Goal: Task Accomplishment & Management: Manage account settings

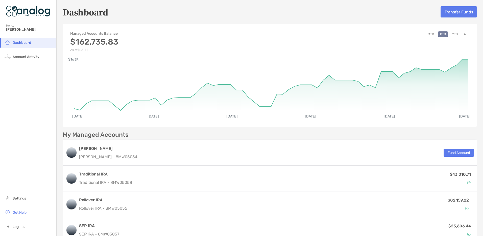
click at [462, 34] on button "All" at bounding box center [466, 34] width 8 height 6
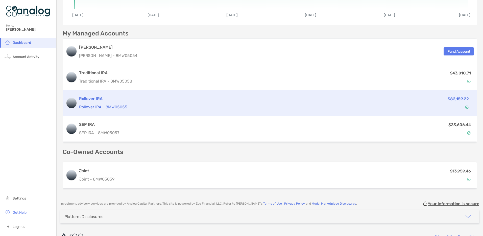
scroll to position [112, 0]
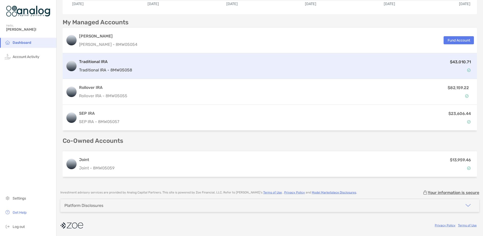
click at [162, 71] on div "$43,010.71" at bounding box center [304, 66] width 340 height 15
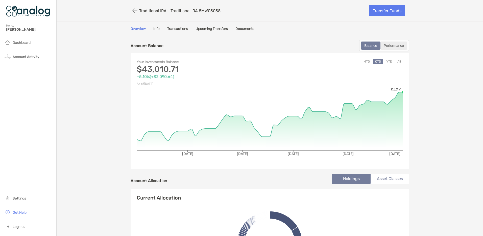
click at [396, 48] on div "Performance" at bounding box center [394, 45] width 26 height 7
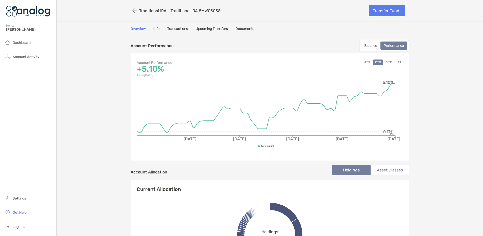
click at [385, 63] on button "YTD" at bounding box center [389, 62] width 10 height 6
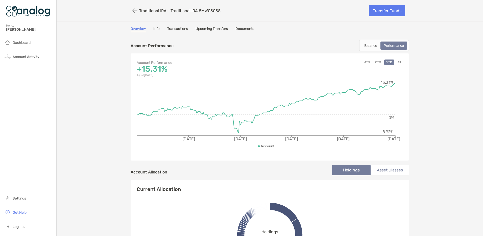
click at [398, 63] on button "All" at bounding box center [400, 62] width 8 height 6
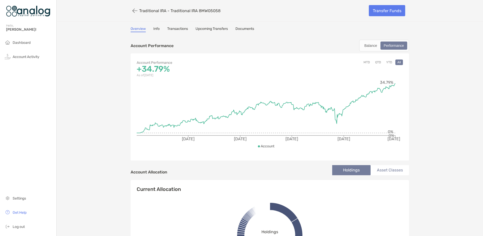
click at [388, 64] on button "YTD" at bounding box center [389, 62] width 10 height 6
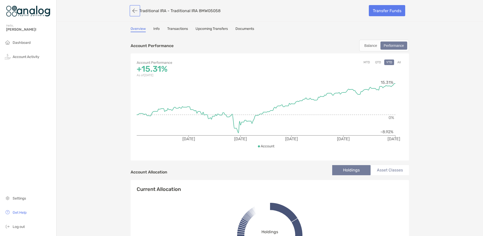
click at [131, 11] on button "button" at bounding box center [135, 10] width 9 height 9
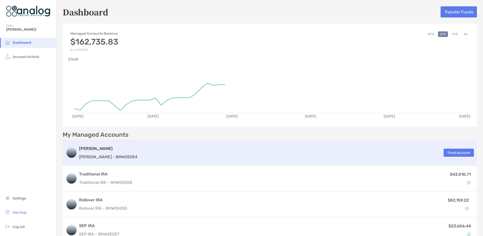
scroll to position [25, 0]
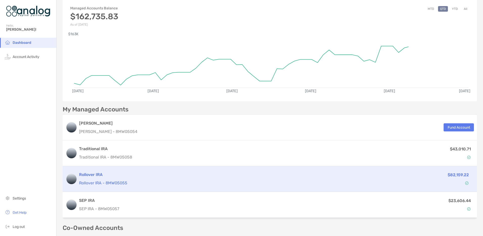
click at [204, 182] on p "Rollover IRA - 8MW05055" at bounding box center [226, 182] width 295 height 6
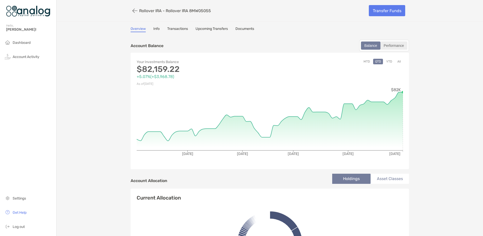
click at [398, 44] on div "Performance" at bounding box center [394, 45] width 26 height 7
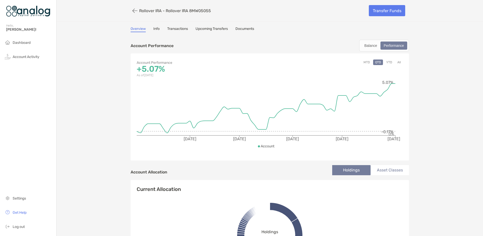
click at [388, 63] on button "YTD" at bounding box center [389, 62] width 10 height 6
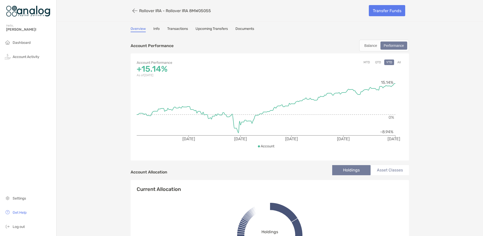
click at [398, 61] on button "All" at bounding box center [400, 62] width 8 height 6
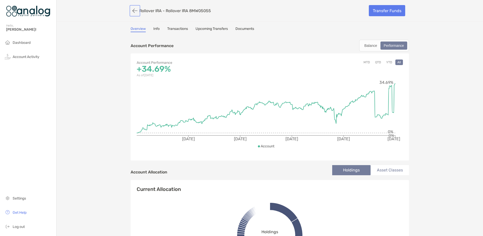
click at [133, 11] on button "button" at bounding box center [135, 10] width 9 height 9
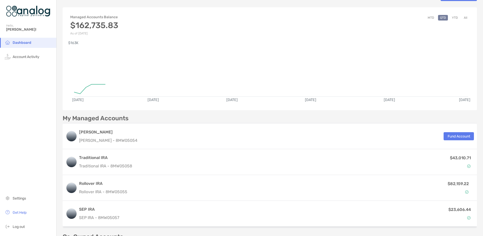
scroll to position [25, 0]
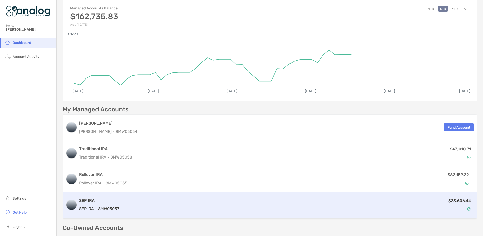
click at [275, 198] on div "$23,606.44" at bounding box center [297, 204] width 353 height 15
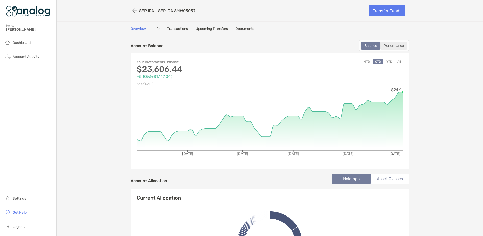
click at [391, 45] on div "Performance" at bounding box center [394, 45] width 26 height 7
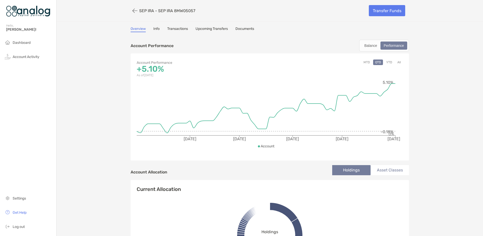
click at [398, 64] on button "All" at bounding box center [400, 62] width 8 height 6
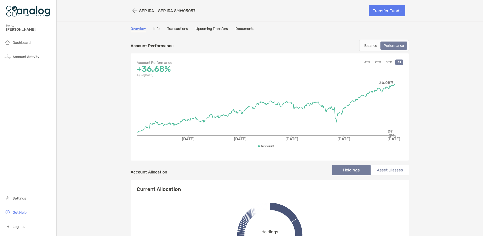
click at [391, 62] on button "YTD" at bounding box center [389, 62] width 10 height 6
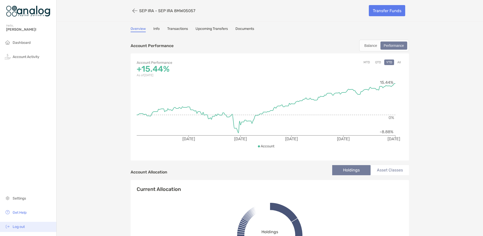
click at [18, 224] on li "Log out" at bounding box center [28, 226] width 56 height 10
